Goal: Find specific page/section

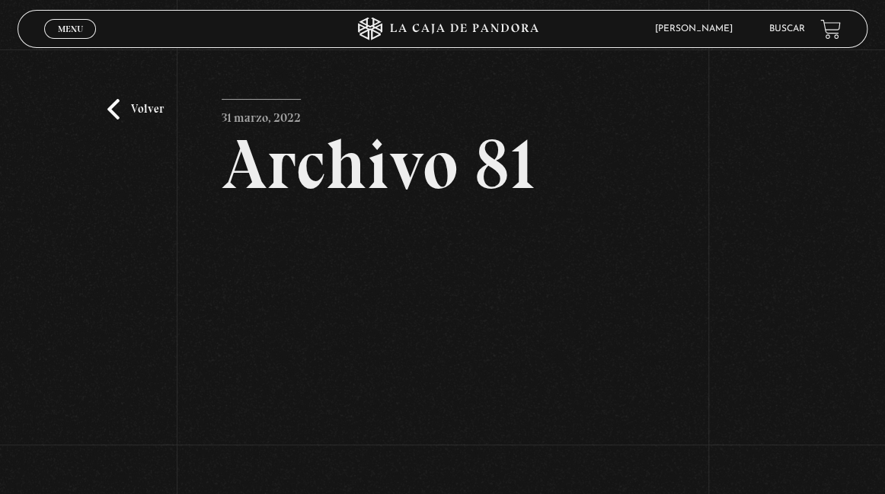
click at [123, 110] on link "Volver" at bounding box center [135, 109] width 56 height 21
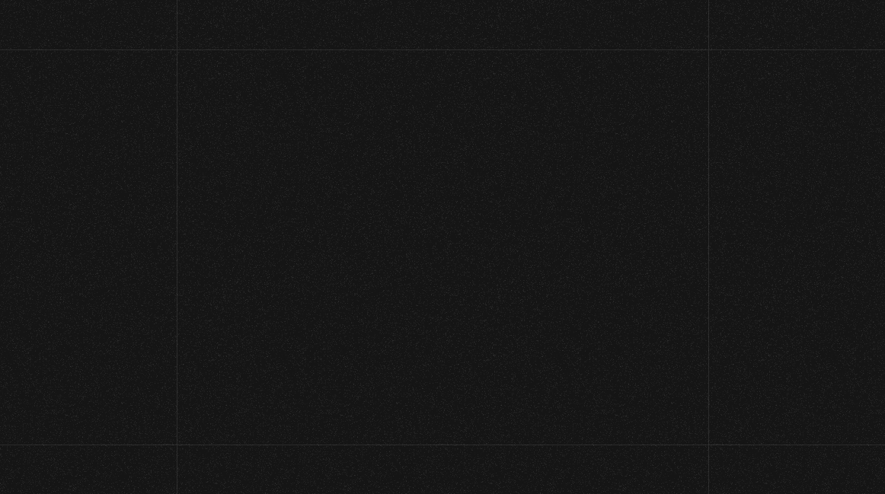
scroll to position [161, 0]
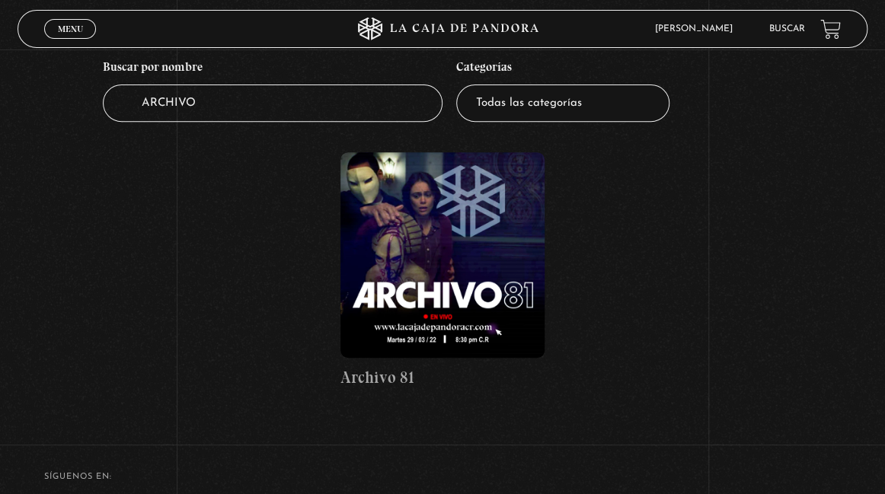
click at [285, 98] on input "ARCHIVO" at bounding box center [273, 103] width 340 height 37
type input "A"
click at [76, 32] on span "Menu" at bounding box center [70, 28] width 25 height 9
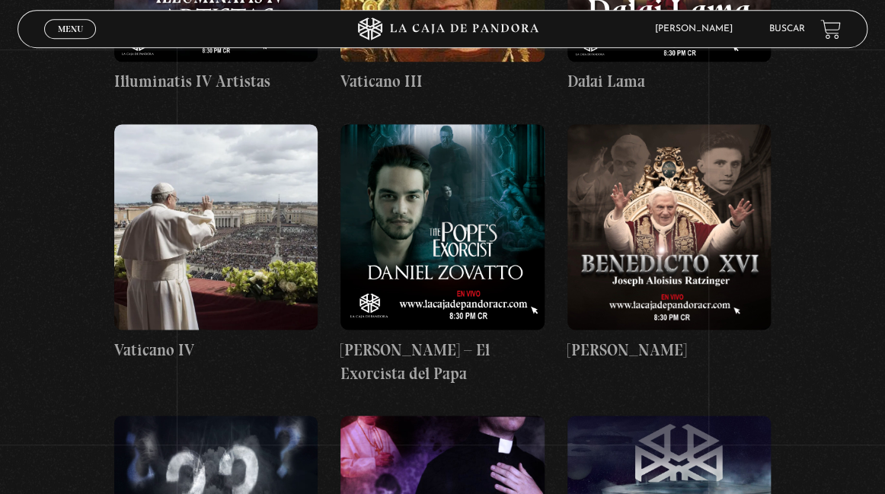
scroll to position [16239, 0]
